Goal: Complete application form

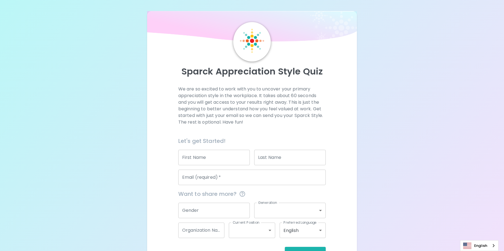
click at [154, 154] on div "We are so excited to work with you to uncover your primary appreciation style i…" at bounding box center [252, 172] width 197 height 173
click at [209, 151] on input "First Name" at bounding box center [214, 157] width 72 height 15
click at [285, 247] on button "Get Started" at bounding box center [305, 253] width 41 height 12
type input "K"
click at [209, 152] on input "First Name" at bounding box center [214, 157] width 72 height 15
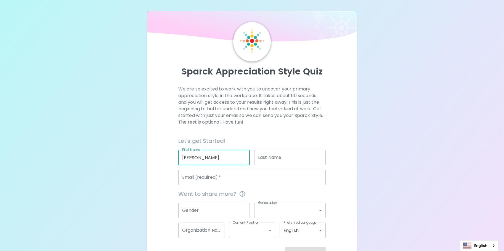
type input "[PERSON_NAME]"
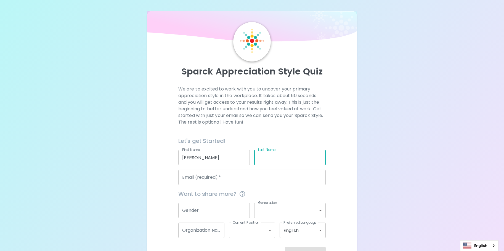
type input "w"
type input "[PERSON_NAME]"
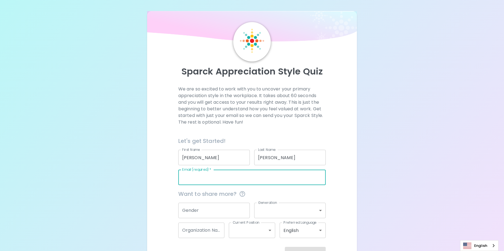
click at [207, 172] on div "Email (required)   * Email (required)   *" at bounding box center [252, 177] width 148 height 15
type input "z"
paste input "[PERSON_NAME][EMAIL_ADDRESS][PERSON_NAME][DOMAIN_NAME]"
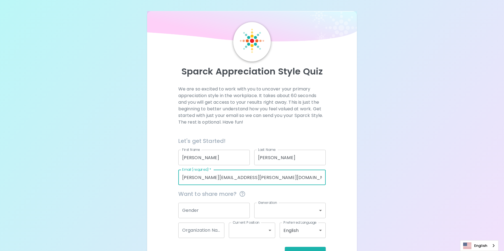
type input "[PERSON_NAME][EMAIL_ADDRESS][PERSON_NAME][DOMAIN_NAME]"
click at [208, 212] on input "Gender" at bounding box center [214, 210] width 72 height 15
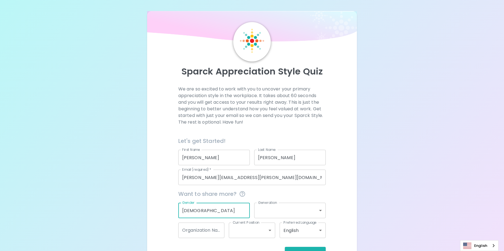
type input "[DEMOGRAPHIC_DATA]"
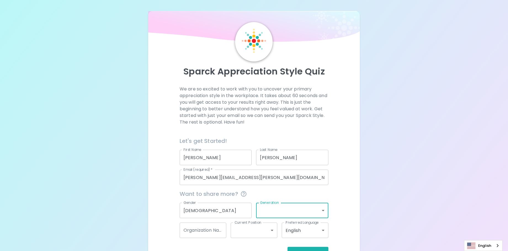
click at [299, 212] on body "Sparck Appreciation Style Quiz We are so excited to work with you to uncover yo…" at bounding box center [254, 135] width 508 height 270
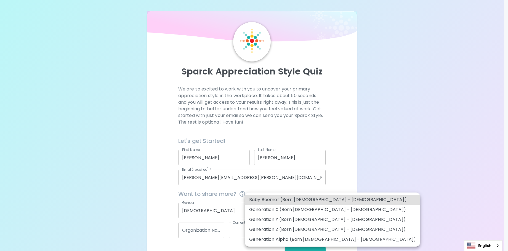
click at [319, 219] on li "Generation Y (Born [DEMOGRAPHIC_DATA] - [DEMOGRAPHIC_DATA])" at bounding box center [333, 220] width 176 height 10
type input "generation_y"
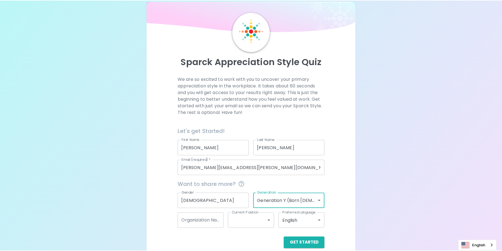
scroll to position [19, 0]
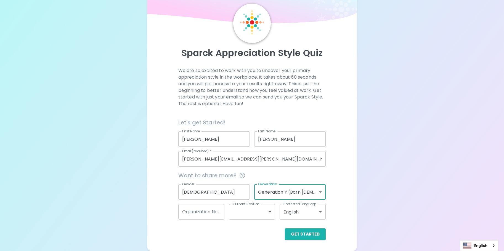
click at [262, 216] on body "Sparck Appreciation Style Quiz We are so excited to work with you to uncover yo…" at bounding box center [252, 116] width 504 height 270
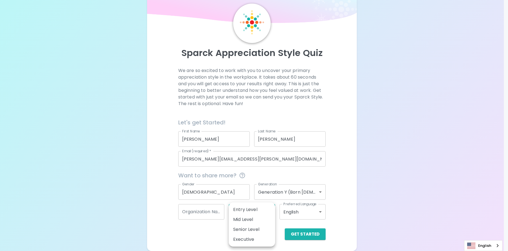
click at [208, 217] on div at bounding box center [254, 125] width 508 height 251
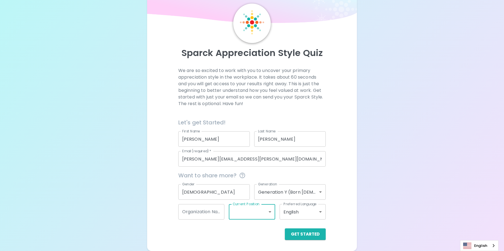
click at [205, 215] on input "Organization Name" at bounding box center [201, 211] width 46 height 15
type input "Patagonia"
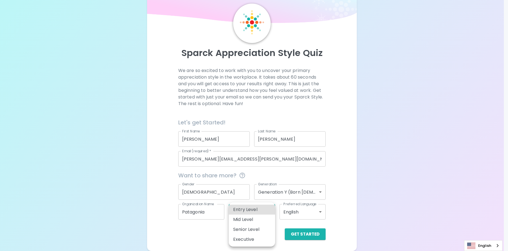
click at [256, 215] on body "Sparck Appreciation Style Quiz We are so excited to work with you to uncover yo…" at bounding box center [254, 116] width 508 height 270
click at [260, 212] on li "Entry Level" at bounding box center [252, 210] width 46 height 10
type input "entry_level"
